Goal: Register for event/course

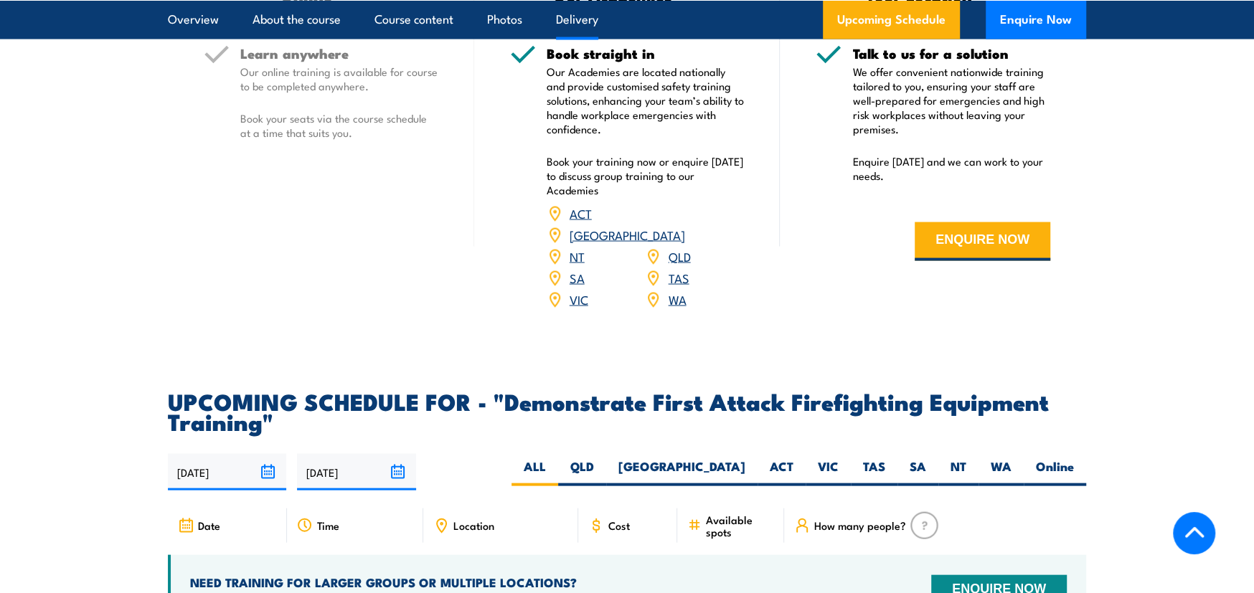
scroll to position [2224, 0]
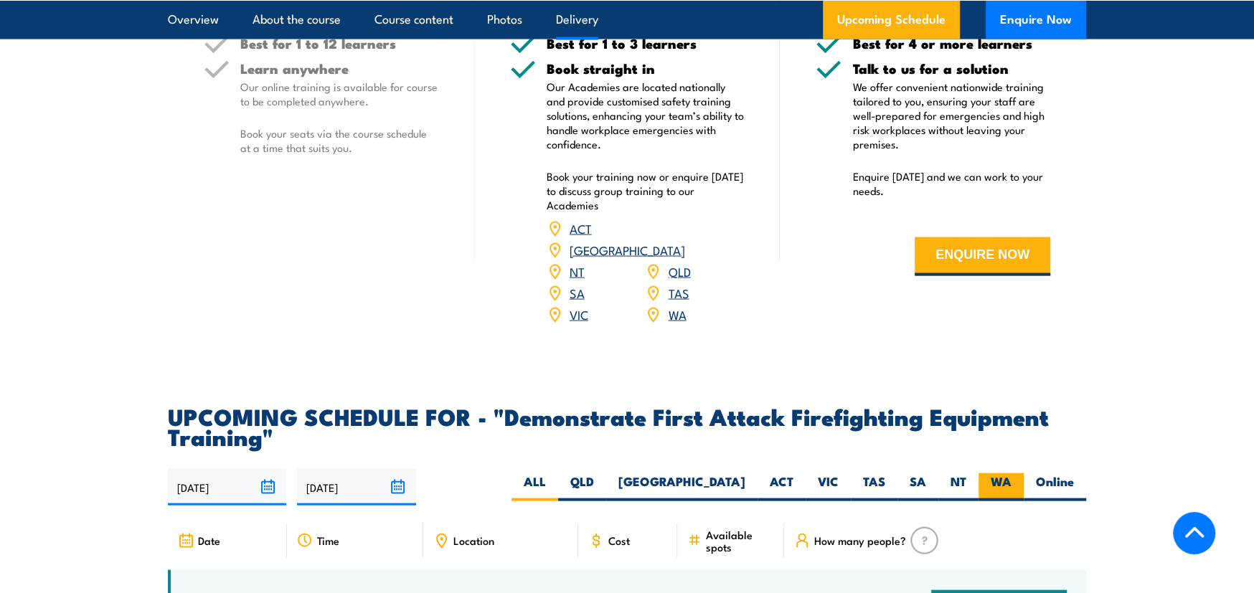
click at [990, 474] on label "WA" at bounding box center [1001, 488] width 45 height 28
click at [1012, 474] on input "WA" at bounding box center [1016, 478] width 9 height 9
radio input "true"
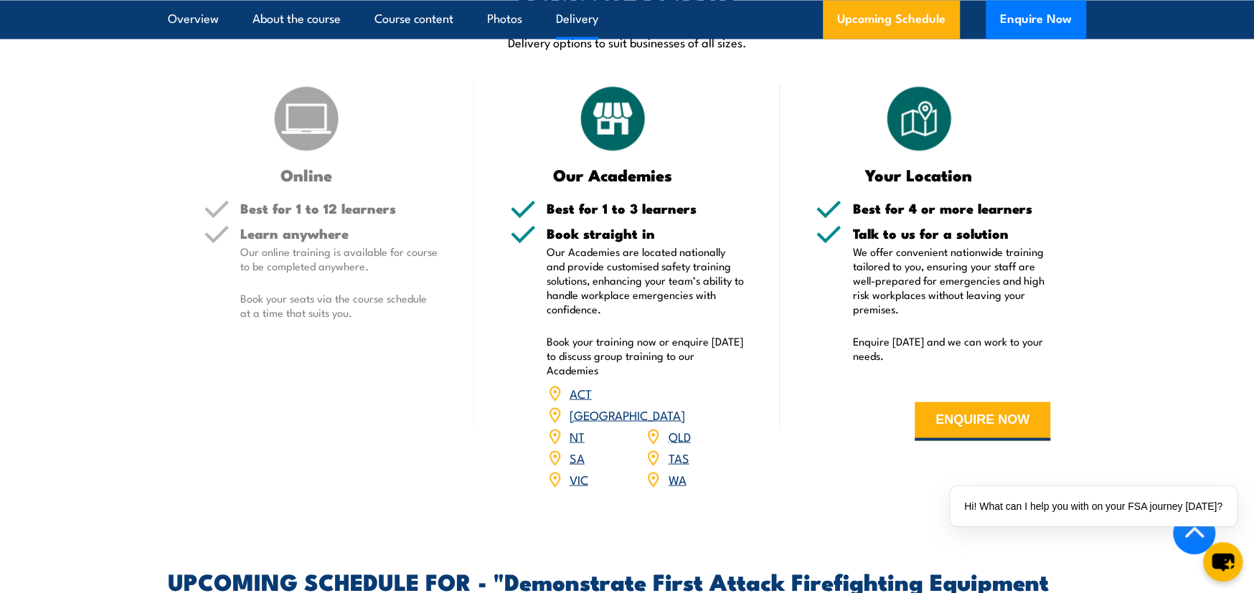
scroll to position [1896, 0]
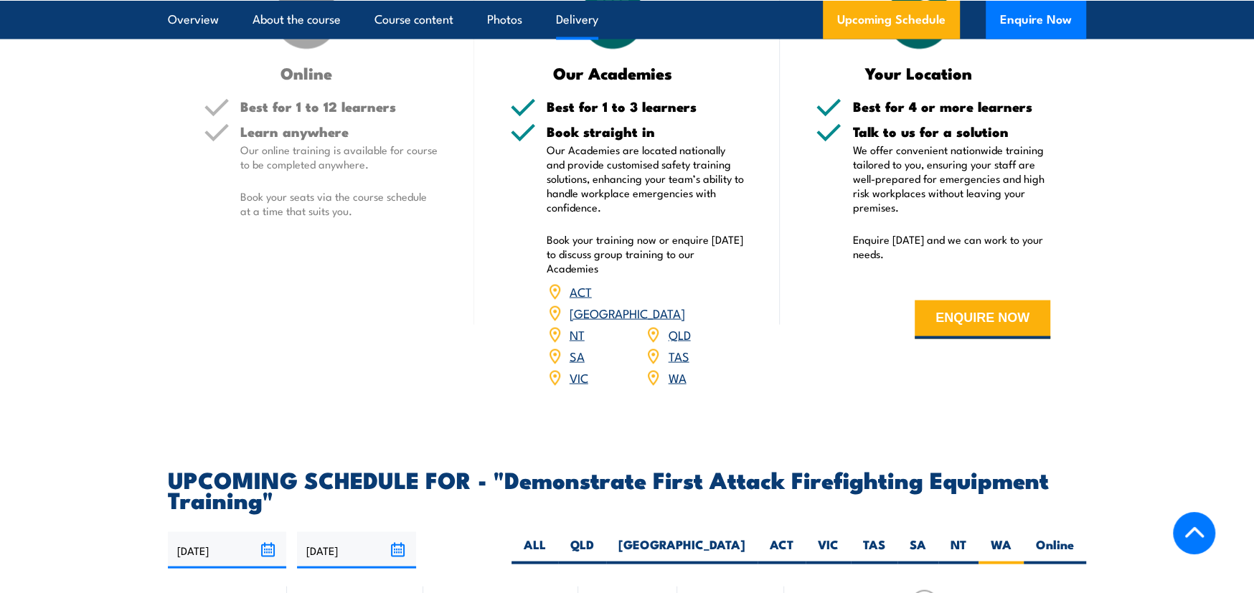
scroll to position [2198, 0]
